Goal: Task Accomplishment & Management: Manage account settings

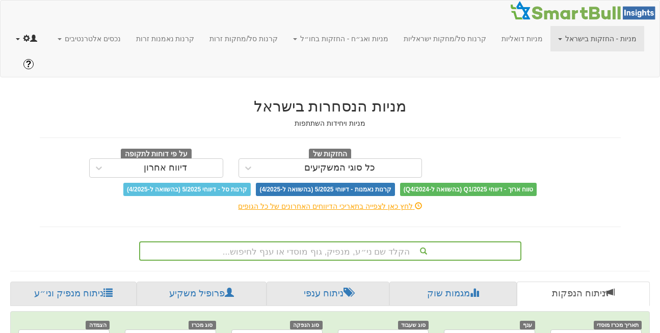
click at [17, 30] on link at bounding box center [26, 38] width 37 height 25
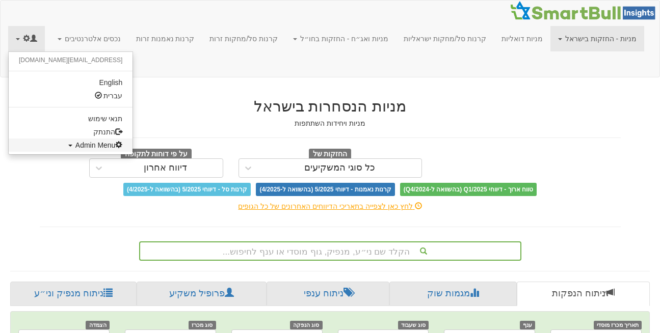
click at [75, 149] on span "Admin Menu" at bounding box center [98, 145] width 47 height 8
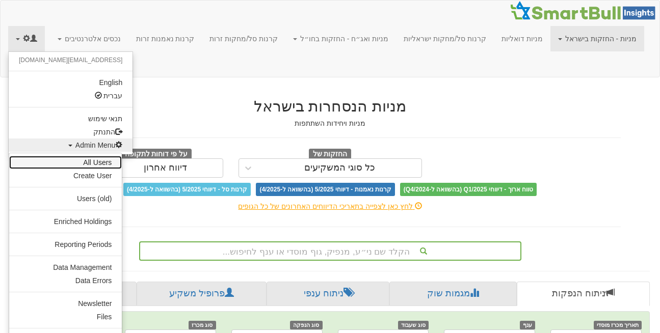
click at [93, 164] on link "All Users" at bounding box center [65, 162] width 113 height 13
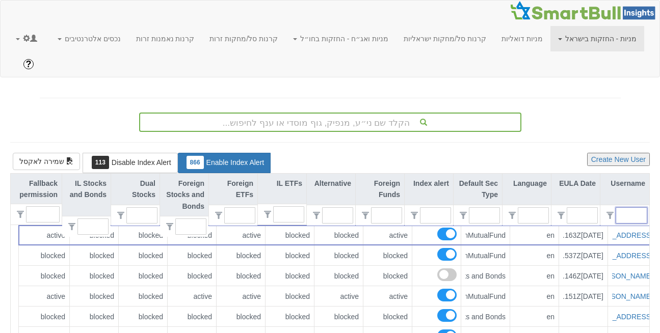
click at [634, 208] on input "text" at bounding box center [635, 215] width 22 height 15
type input "צןב"
type input "0"
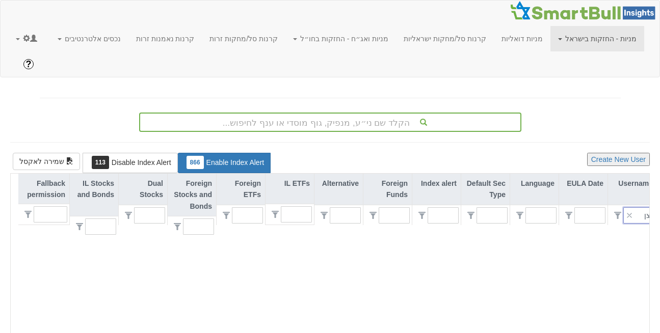
type input "צ"
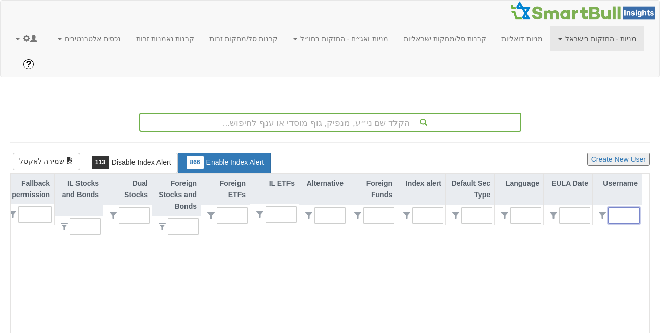
type input "1"
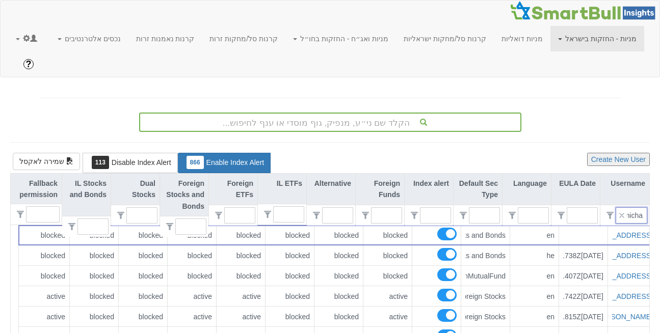
scroll to position [0, -3]
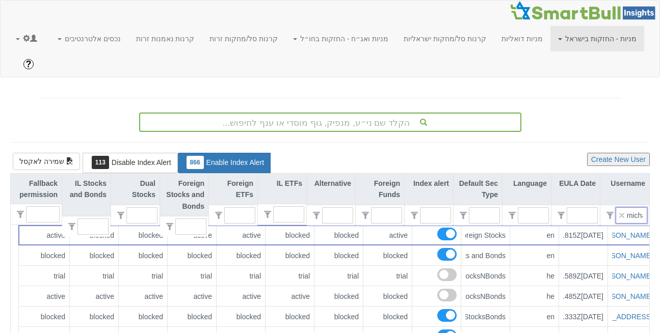
click at [634, 208] on input "micha" at bounding box center [635, 215] width 22 height 15
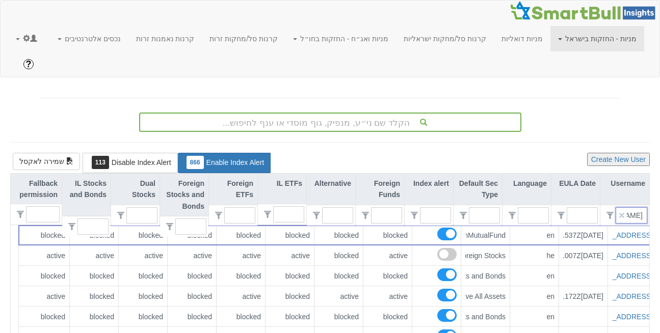
type input "dank"
type input "0"
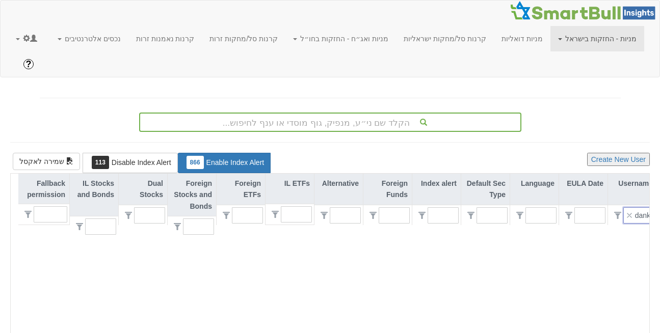
type input "[PERSON_NAME]"
type input "1"
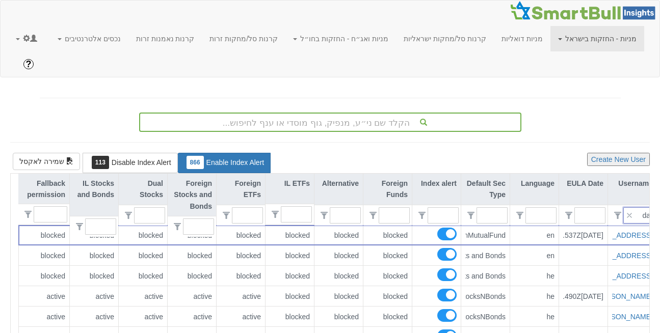
type input "d"
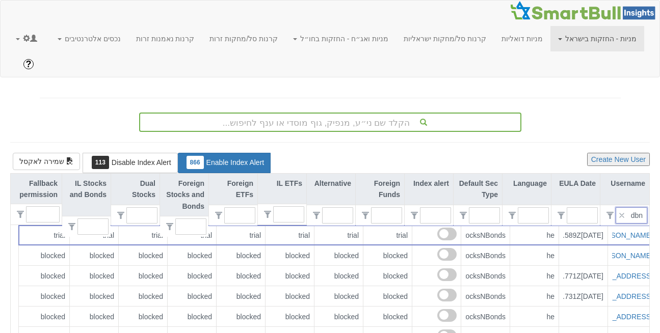
type input "dbnk"
type input "0"
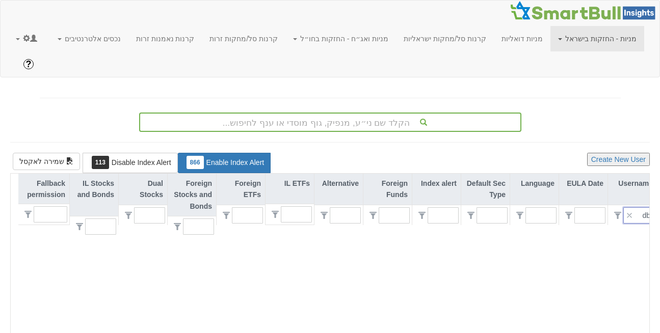
type input "d"
type input "1"
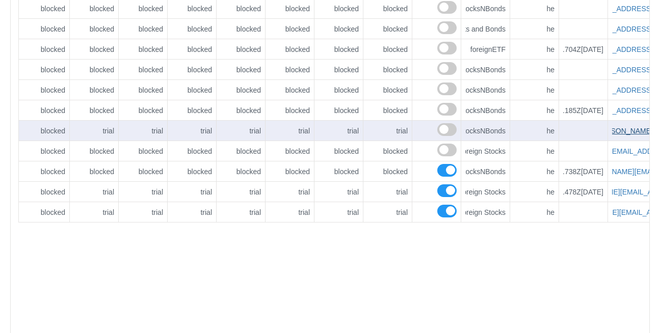
scroll to position [0, -41]
type input "dbank"
click at [618, 127] on link "[PERSON_NAME][EMAIL_ADDRESS][PERSON_NAME][DOMAIN_NAME]" at bounding box center [575, 131] width 238 height 8
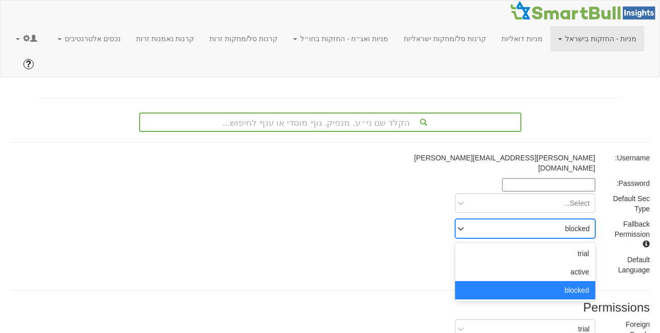
click at [571, 221] on div "blocked" at bounding box center [532, 229] width 123 height 16
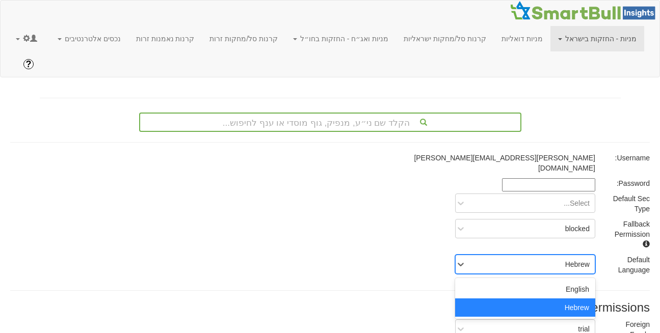
click at [578, 255] on div "Hebrew" at bounding box center [525, 264] width 140 height 19
click at [580, 221] on div "blocked" at bounding box center [532, 229] width 123 height 16
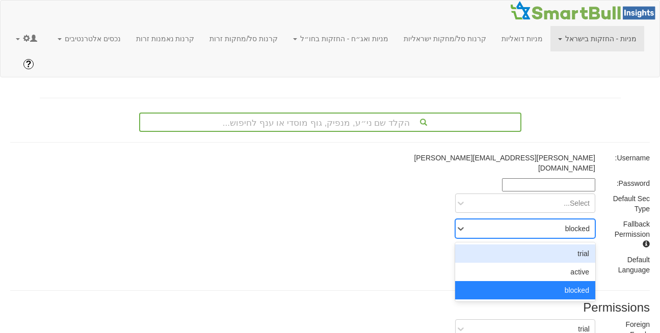
click at [587, 245] on div "trial" at bounding box center [525, 254] width 140 height 18
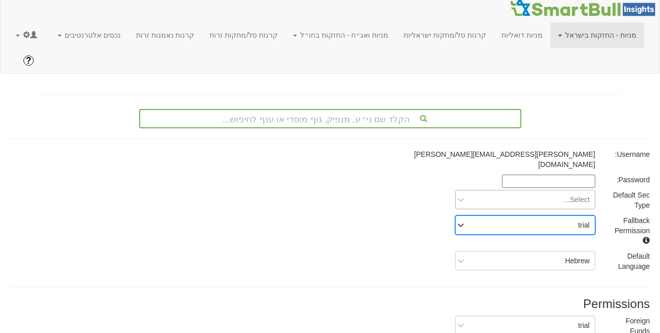
click at [574, 192] on div "Select..." at bounding box center [532, 200] width 123 height 16
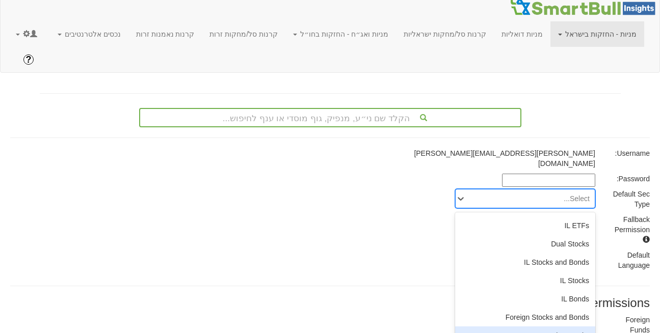
scroll to position [71, 0]
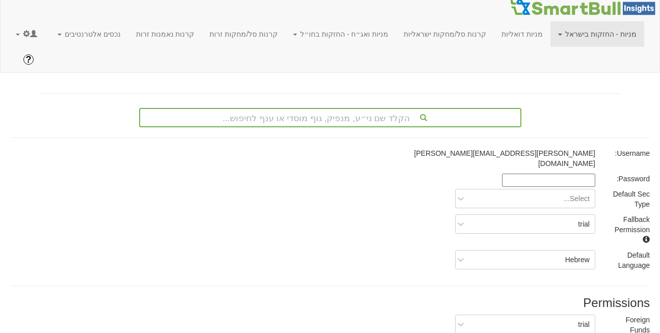
drag, startPoint x: 553, startPoint y: 296, endPoint x: 577, endPoint y: 255, distance: 47.3
drag, startPoint x: 577, startPoint y: 255, endPoint x: 589, endPoint y: 172, distance: 83.3
click at [589, 189] on div "Default Sec Type Select..." at bounding box center [330, 201] width 655 height 25
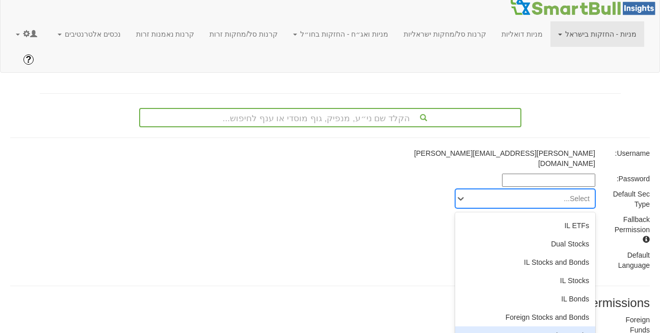
click at [568, 327] on div "Foreign Stocks" at bounding box center [525, 336] width 140 height 18
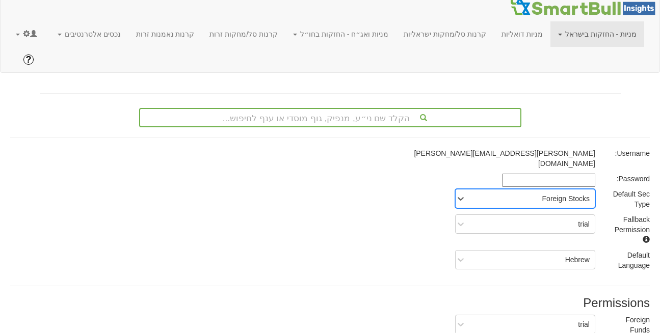
scroll to position [190, 0]
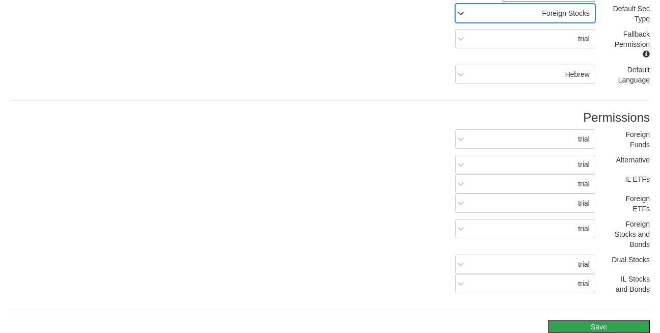
click at [601, 321] on button "Save" at bounding box center [599, 327] width 102 height 13
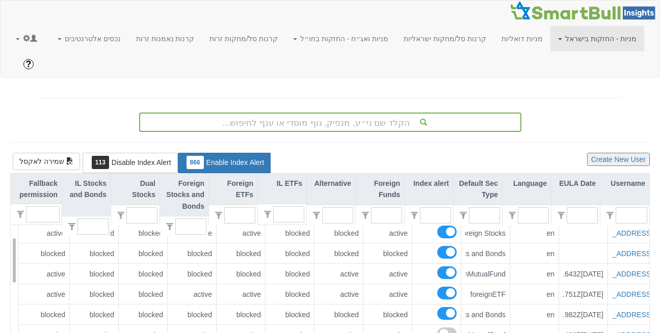
scroll to position [247, 0]
click at [621, 207] on div at bounding box center [632, 215] width 32 height 16
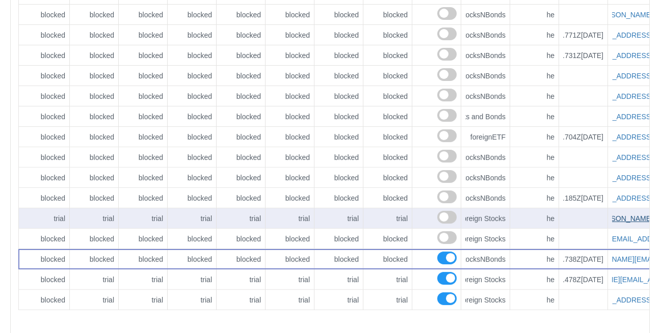
scroll to position [0, -41]
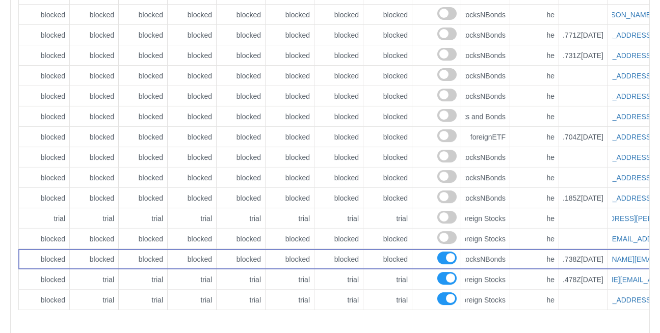
type input "dbank"
